Goal: Task Accomplishment & Management: Manage account settings

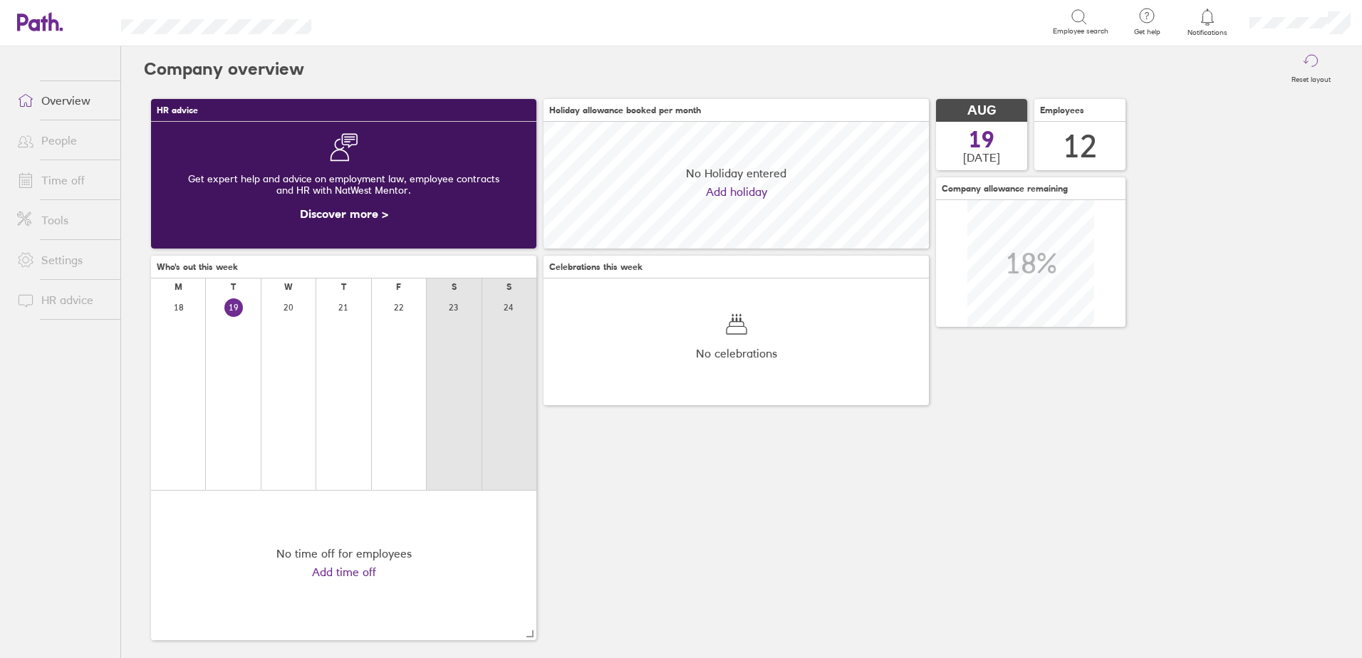
scroll to position [127, 385]
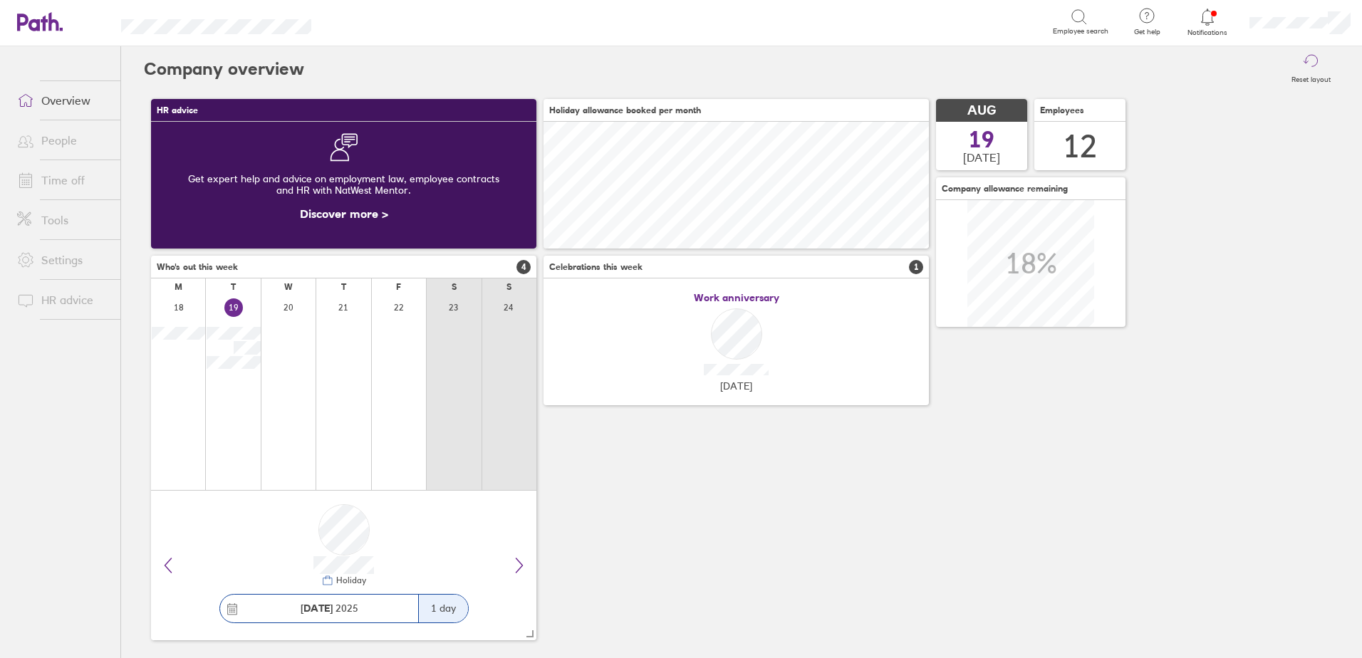
click at [1210, 15] on icon at bounding box center [1207, 17] width 17 height 17
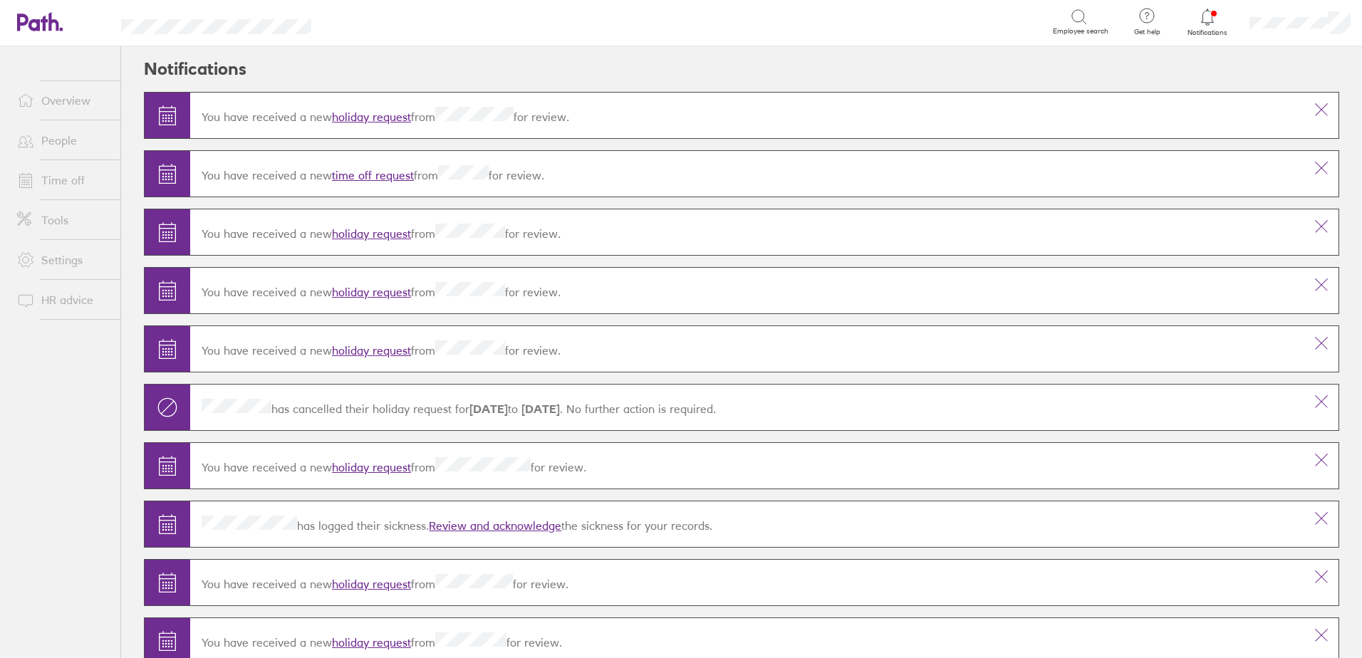
click at [381, 114] on link "holiday request" at bounding box center [371, 117] width 79 height 14
